Goal: Information Seeking & Learning: Check status

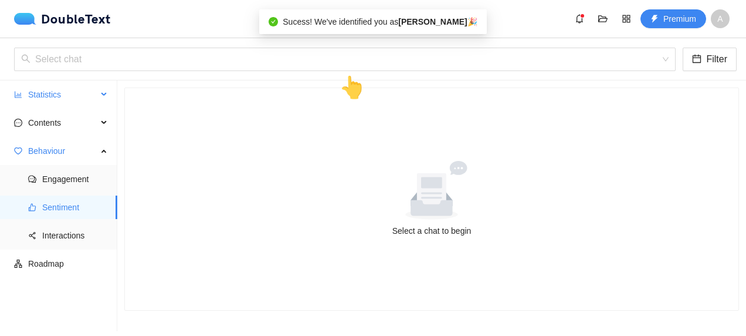
click at [85, 89] on span "Statistics" at bounding box center [62, 94] width 69 height 23
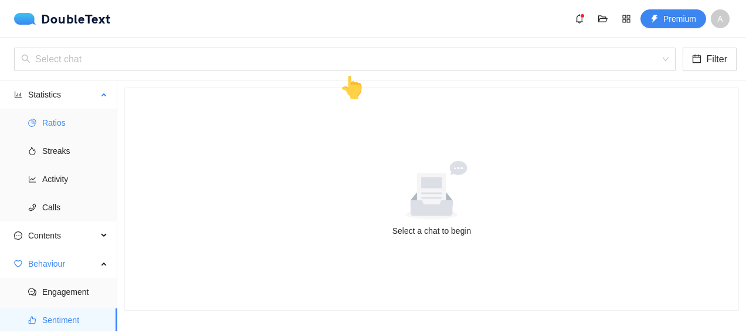
click at [58, 133] on span "Ratios" at bounding box center [75, 122] width 66 height 23
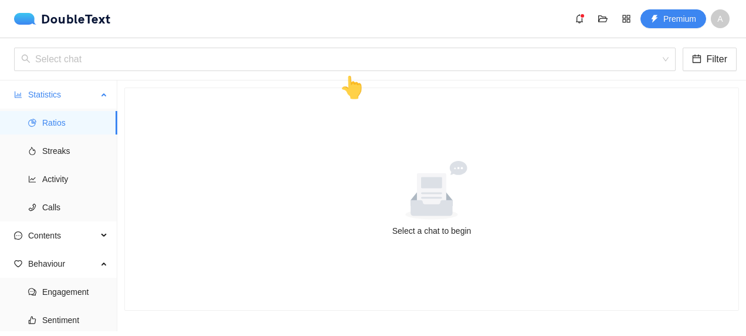
click at [69, 126] on span "Ratios" at bounding box center [75, 122] width 66 height 23
click at [153, 68] on input "search" at bounding box center [341, 59] width 640 height 22
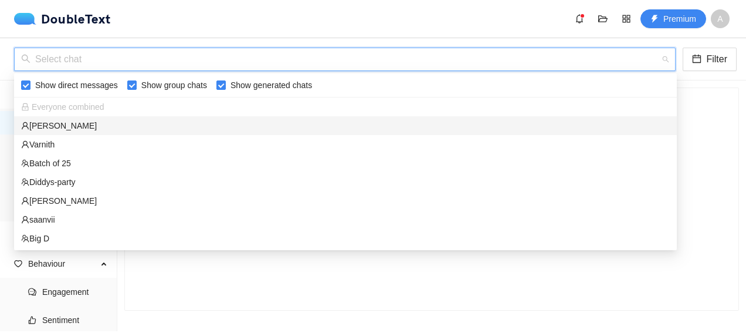
click at [124, 127] on div "[PERSON_NAME]" at bounding box center [345, 125] width 649 height 13
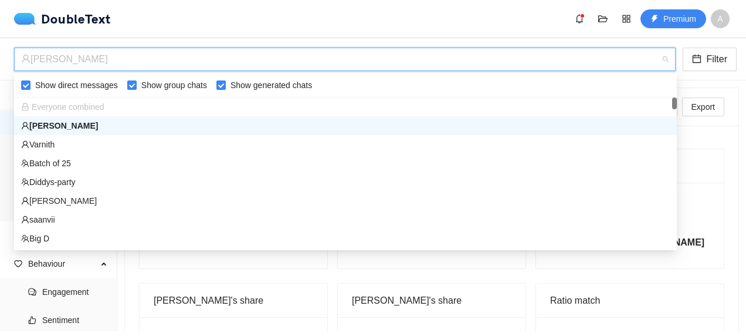
click at [214, 55] on div "[PERSON_NAME]" at bounding box center [339, 59] width 637 height 22
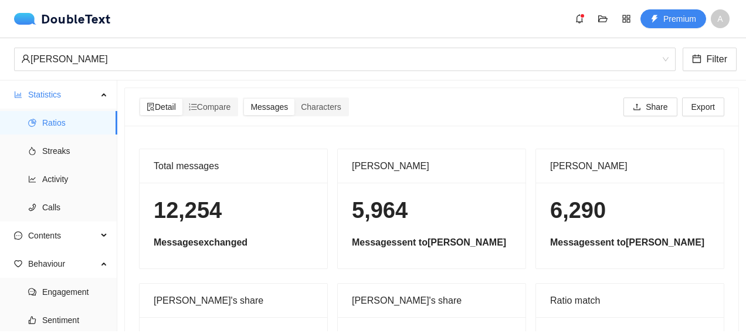
click at [273, 23] on div "DoubleText Premium A" at bounding box center [375, 18] width 723 height 19
click at [265, 59] on div "[PERSON_NAME]" at bounding box center [339, 59] width 637 height 22
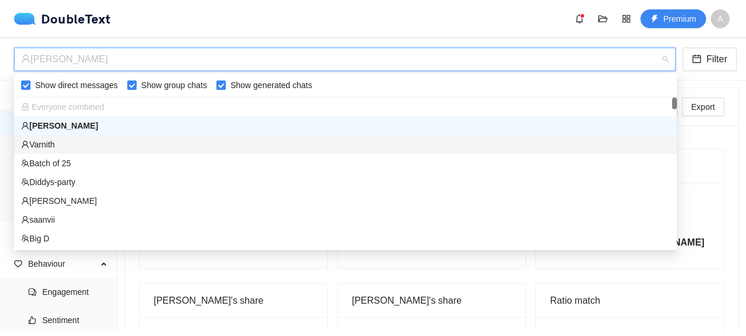
click at [225, 142] on div "Varnith" at bounding box center [345, 144] width 649 height 13
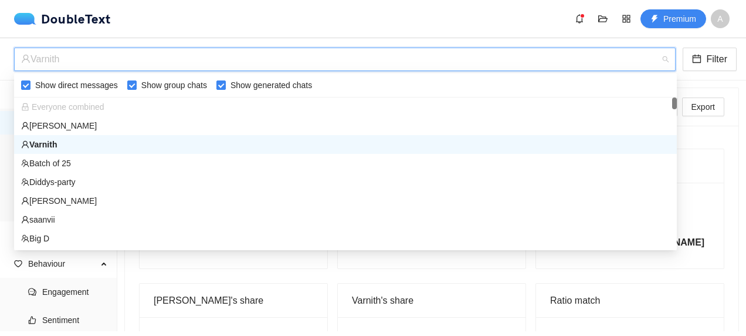
click at [282, 67] on div "Varnith" at bounding box center [339, 59] width 637 height 22
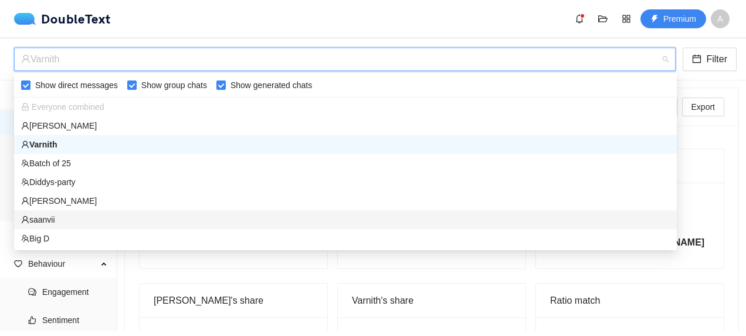
click at [185, 215] on div "saanvii" at bounding box center [345, 219] width 649 height 13
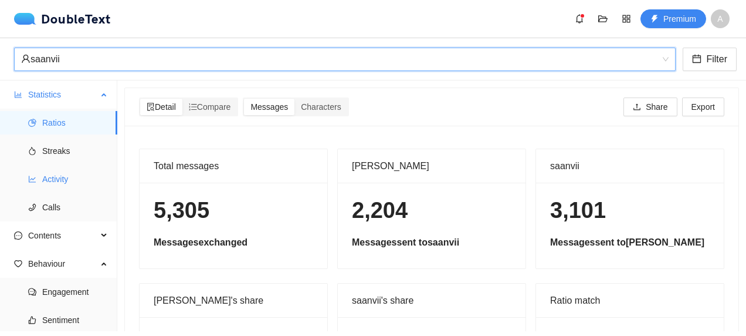
click at [86, 172] on span "Activity" at bounding box center [75, 178] width 66 height 23
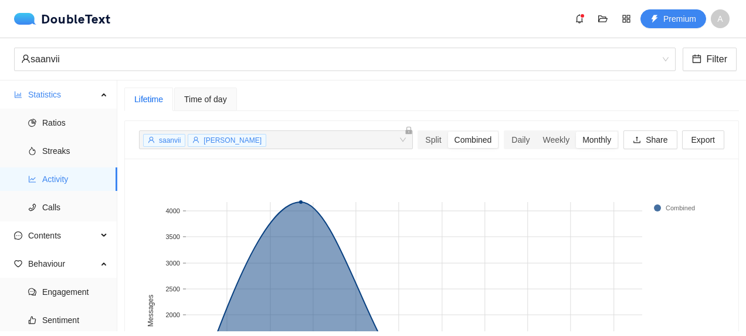
click at [495, 238] on rect at bounding box center [527, 310] width 115 height 217
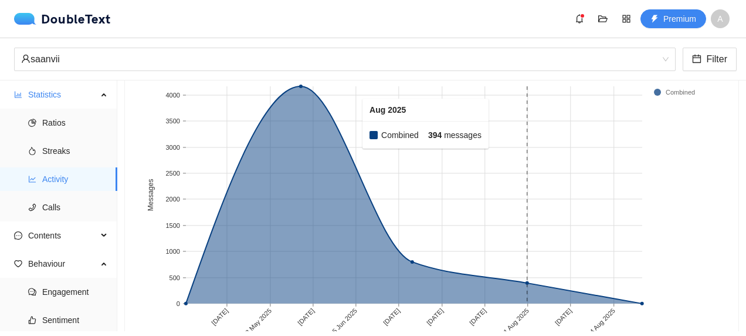
scroll to position [116, 0]
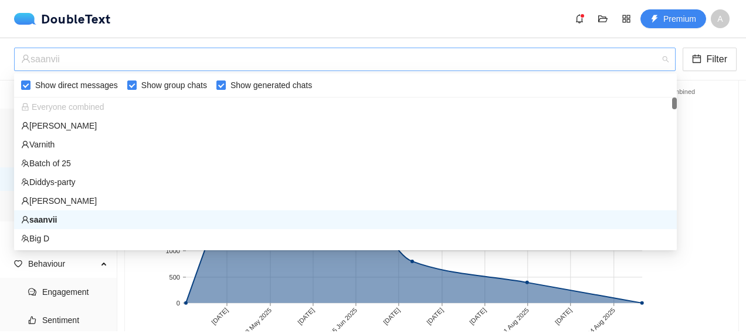
click at [170, 58] on div "saanvii" at bounding box center [339, 59] width 637 height 22
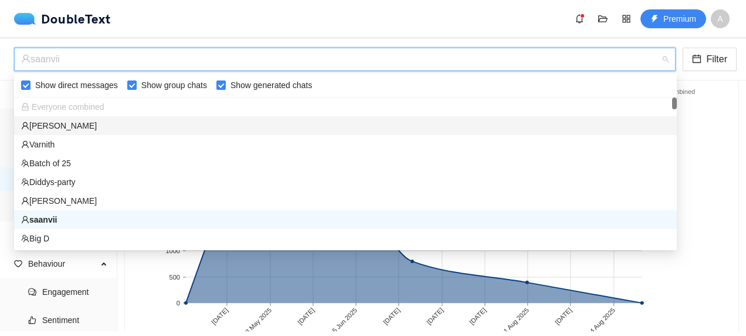
click at [141, 124] on div "[PERSON_NAME]" at bounding box center [345, 125] width 649 height 13
